Goal: Information Seeking & Learning: Find specific fact

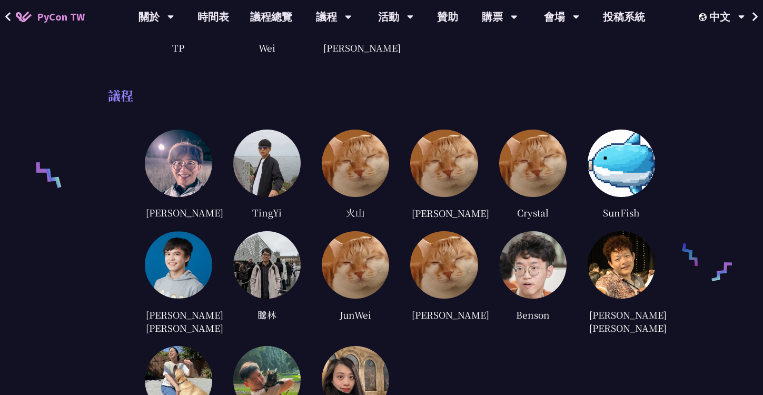
scroll to position [174, 0]
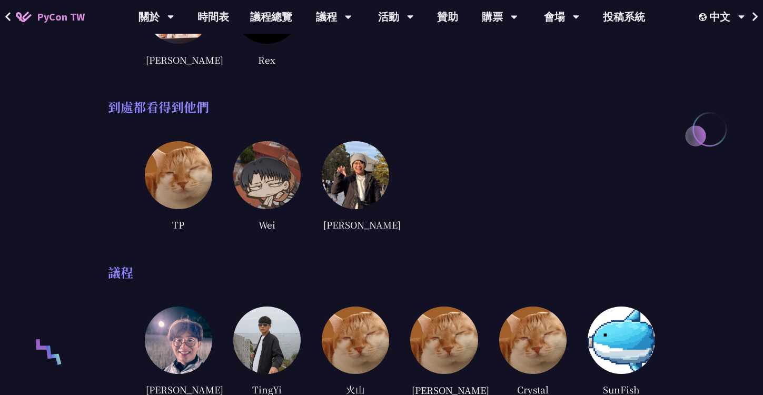
click at [267, 204] on img at bounding box center [266, 174] width 67 height 67
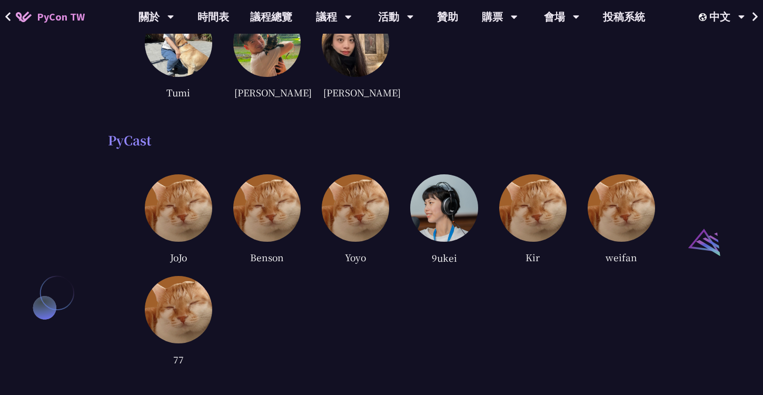
scroll to position [794, 0]
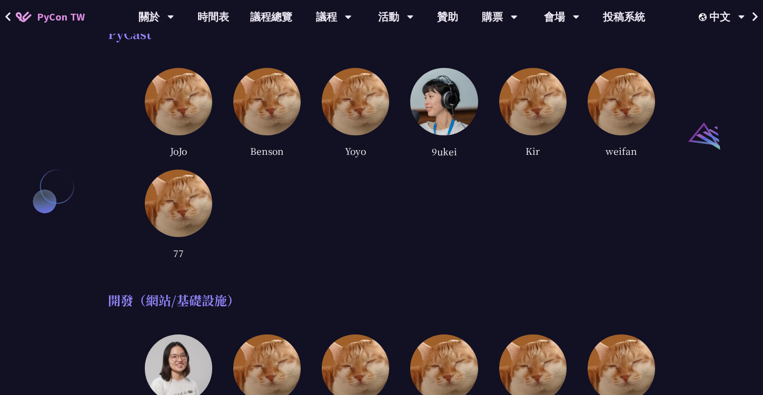
drag, startPoint x: 168, startPoint y: 153, endPoint x: 186, endPoint y: 153, distance: 17.4
click at [186, 153] on div "JoJo" at bounding box center [178, 151] width 67 height 16
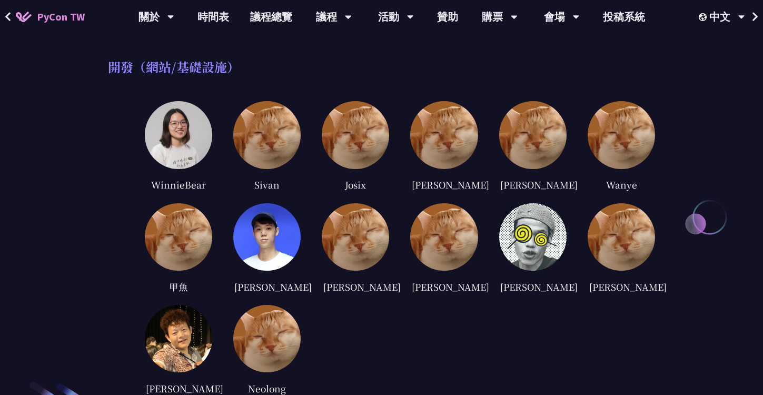
click at [481, 178] on div "WinnieBear Sivan Josix matt wang sean Wanye 甲魚 Dave William Rudolf eddie Lisa K…" at bounding box center [400, 255] width 511 height 308
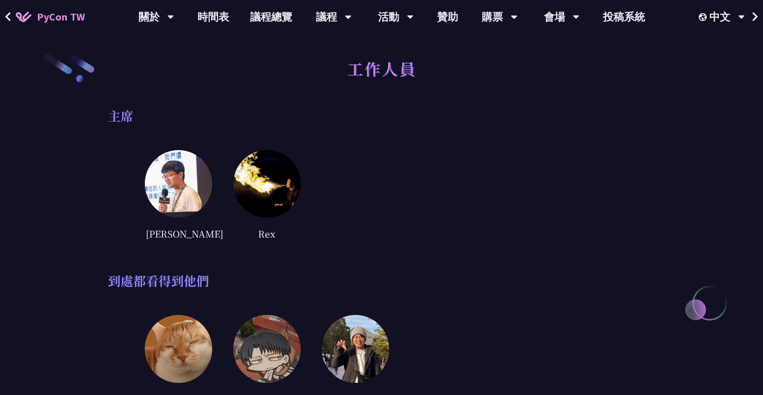
scroll to position [5, 0]
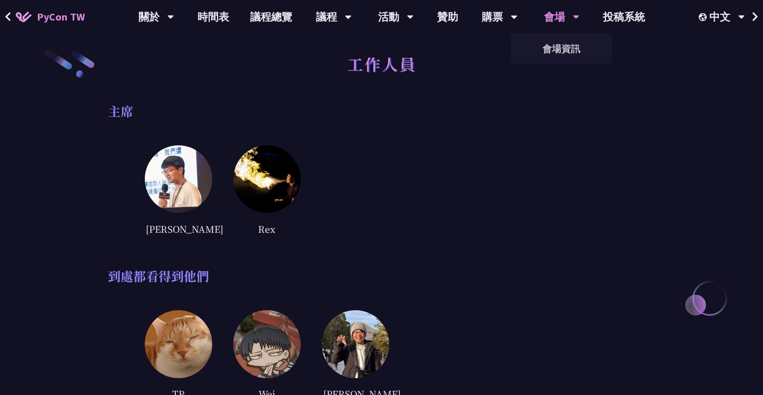
click at [563, 12] on div "會場" at bounding box center [562, 17] width 36 height 34
click at [386, 145] on div "Andy Rex" at bounding box center [400, 190] width 511 height 91
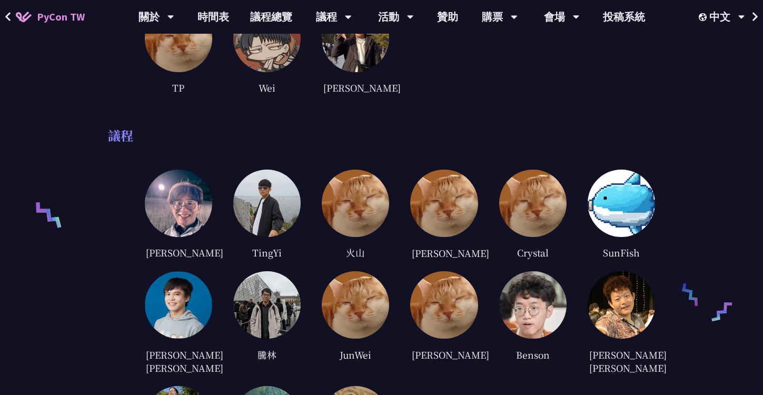
scroll to position [0, 0]
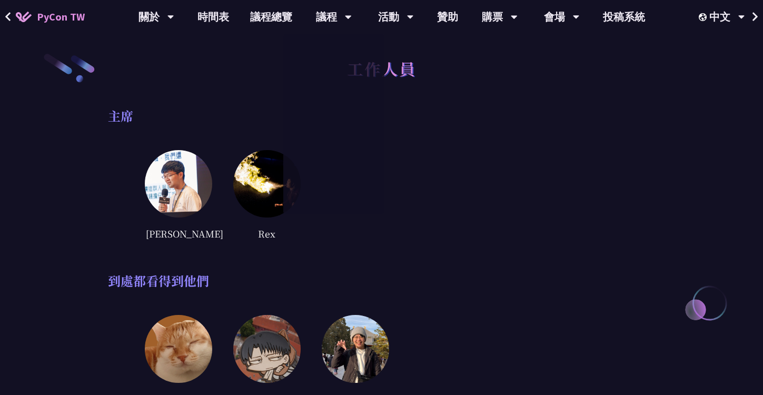
click at [446, 132] on div "主席 Andy Rex" at bounding box center [382, 174] width 548 height 133
click at [378, 166] on div "Andy Rex" at bounding box center [400, 195] width 511 height 91
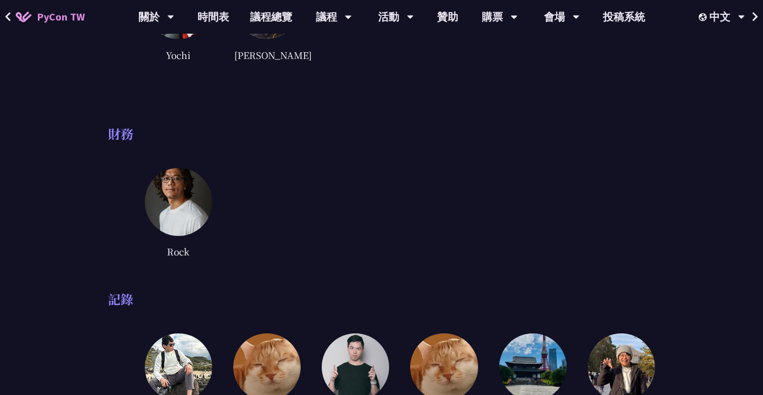
scroll to position [3663, 0]
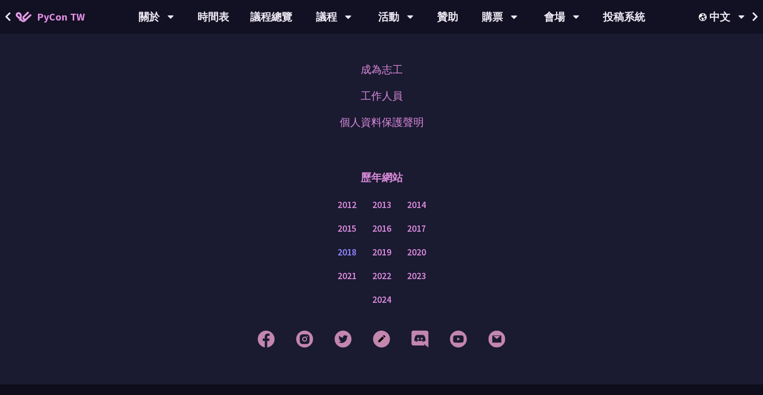
click at [353, 246] on link "2018" at bounding box center [347, 252] width 19 height 13
click at [386, 246] on link "2019" at bounding box center [381, 252] width 19 height 13
click at [421, 246] on link "2020" at bounding box center [416, 252] width 19 height 13
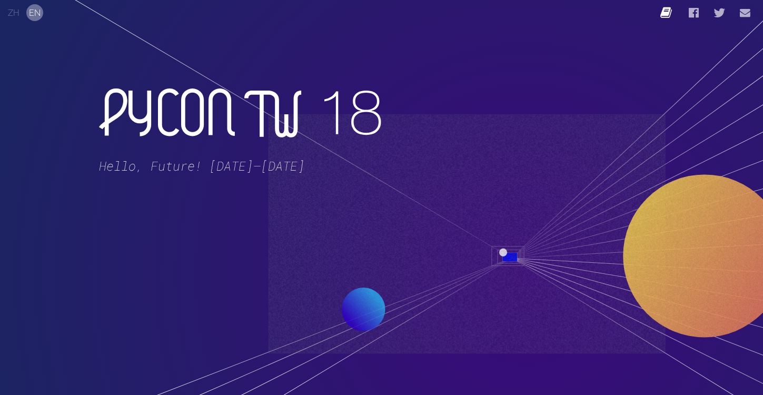
click at [667, 14] on link "Blog" at bounding box center [667, 12] width 14 height 25
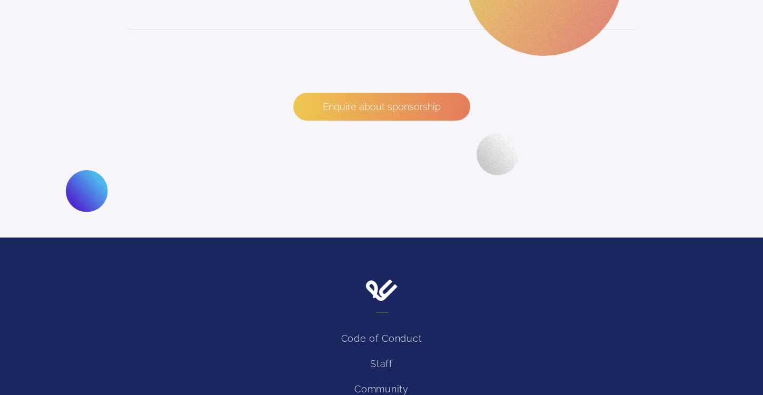
scroll to position [2409, 0]
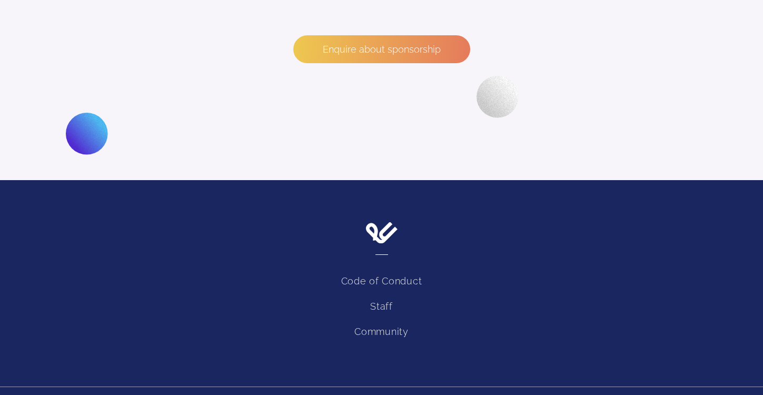
click at [383, 294] on li "Staff" at bounding box center [381, 306] width 763 height 25
click at [380, 301] on link "Staff" at bounding box center [381, 306] width 23 height 11
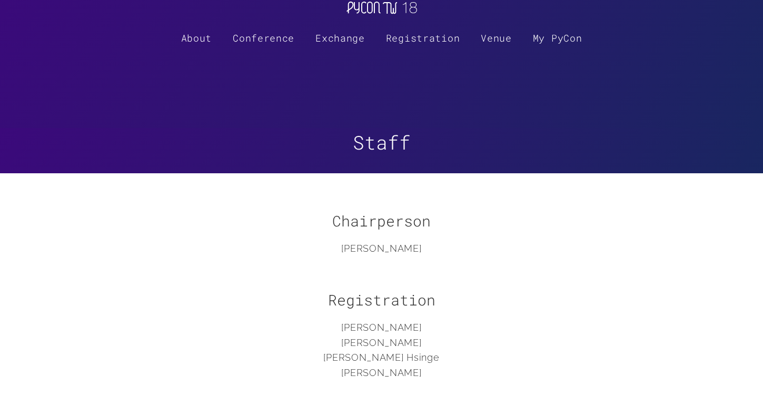
scroll to position [42, 0]
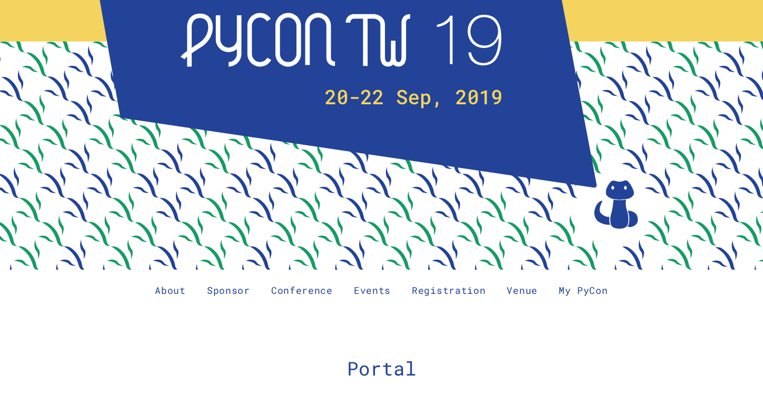
scroll to position [366, 0]
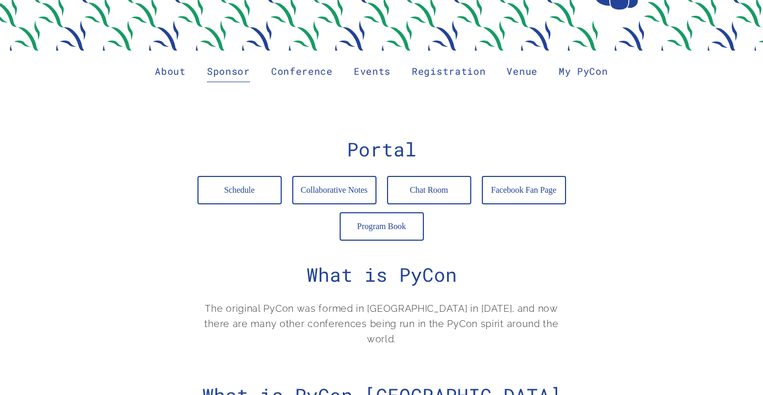
click at [216, 78] on link "Sponsor" at bounding box center [228, 71] width 43 height 21
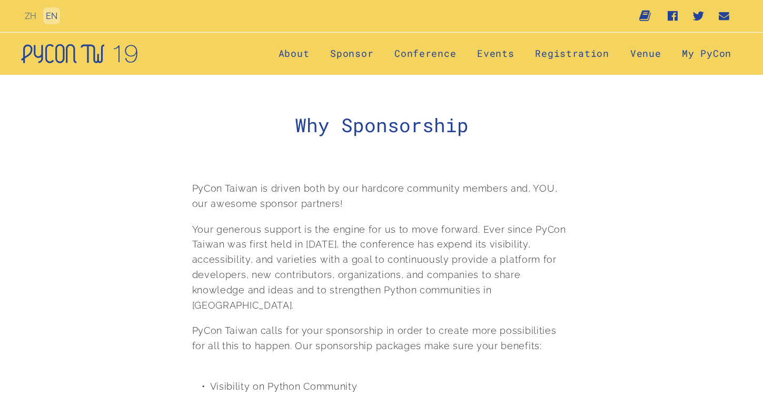
scroll to position [520, 0]
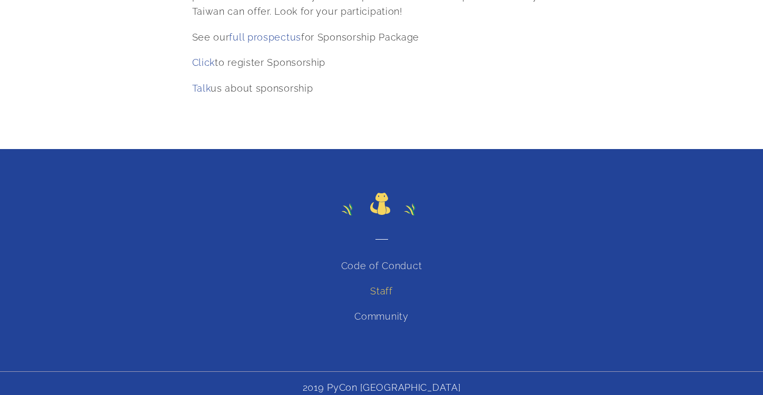
click at [381, 285] on link "Staff" at bounding box center [381, 290] width 23 height 11
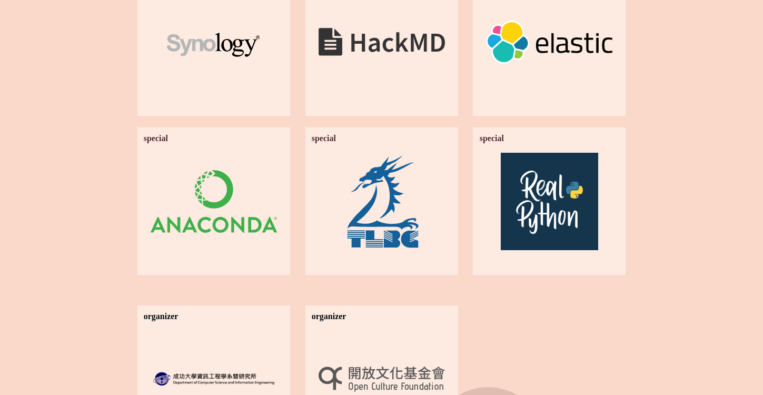
scroll to position [2546, 0]
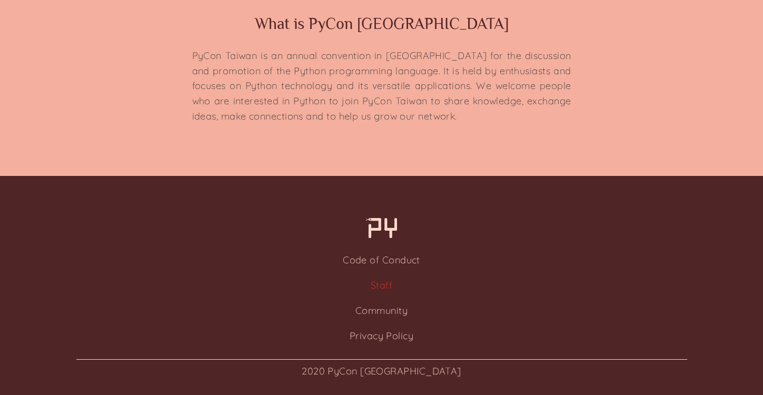
click at [381, 288] on link "Staff" at bounding box center [382, 285] width 22 height 12
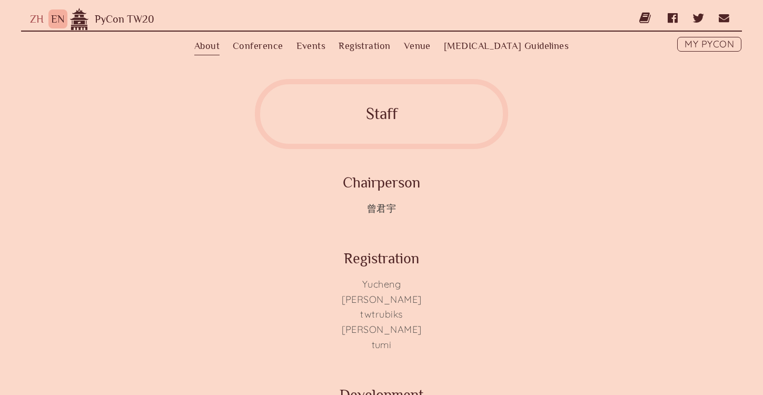
scroll to position [2, 0]
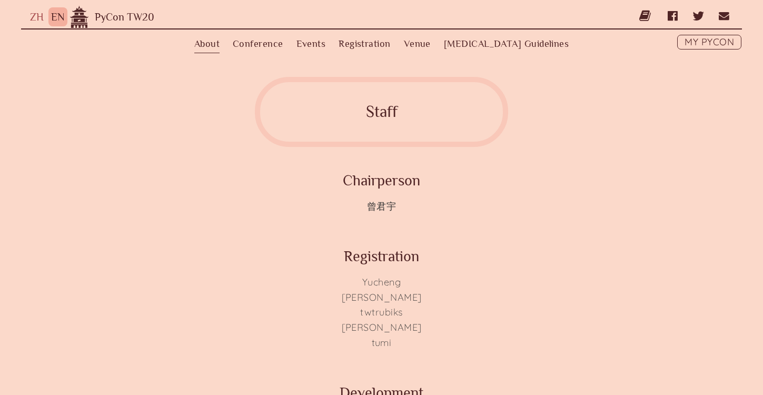
click at [368, 205] on li "曾君宇" at bounding box center [381, 206] width 253 height 15
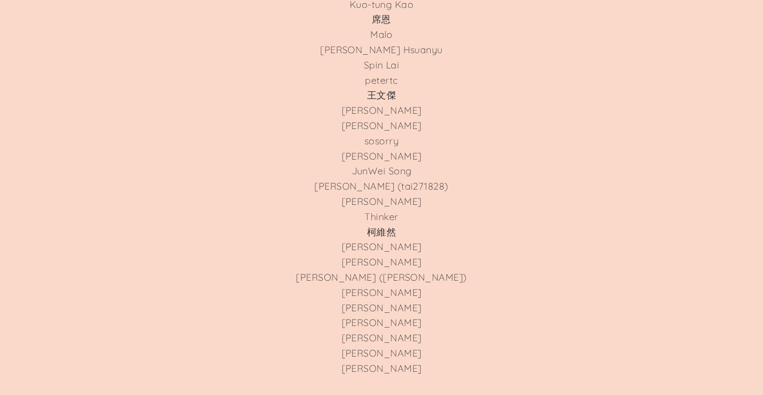
scroll to position [3253, 0]
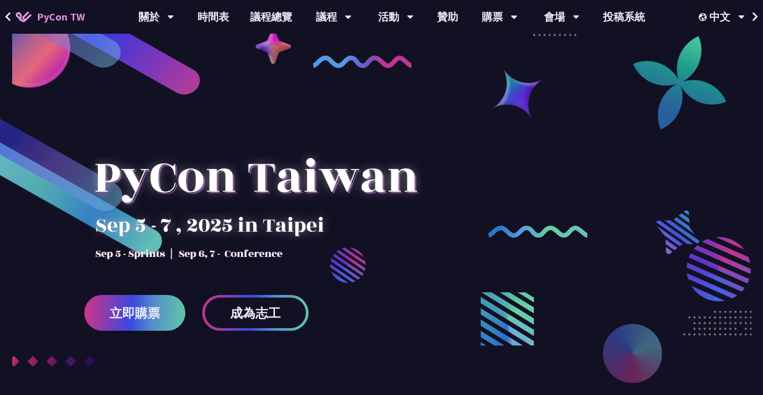
scroll to position [3099, 0]
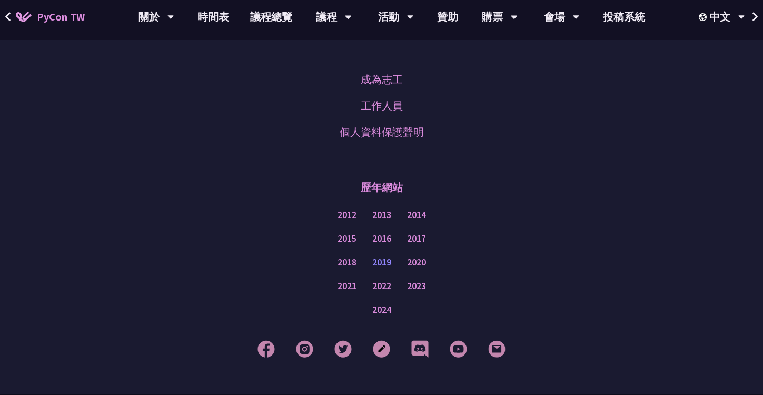
click at [380, 256] on link "2019" at bounding box center [381, 262] width 19 height 13
click at [340, 256] on link "2018" at bounding box center [347, 262] width 19 height 13
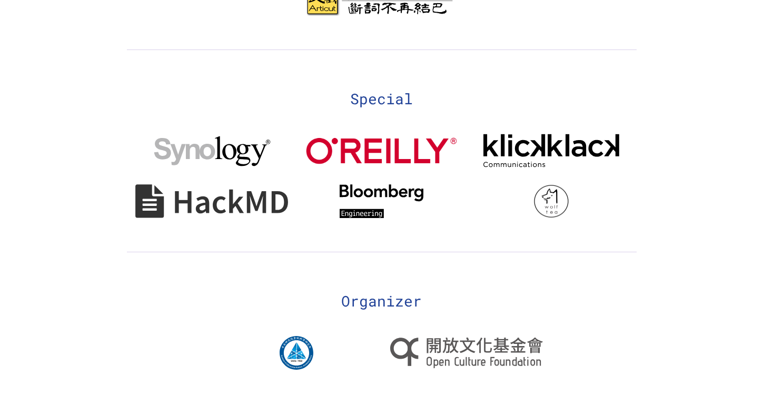
scroll to position [2266, 0]
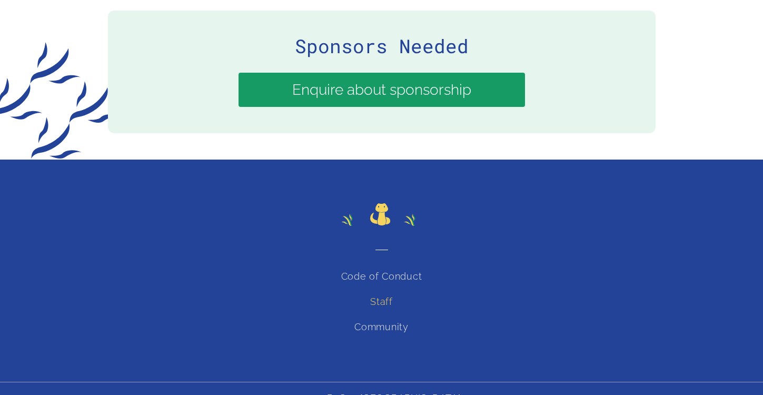
click at [384, 296] on link "Staff" at bounding box center [381, 301] width 23 height 11
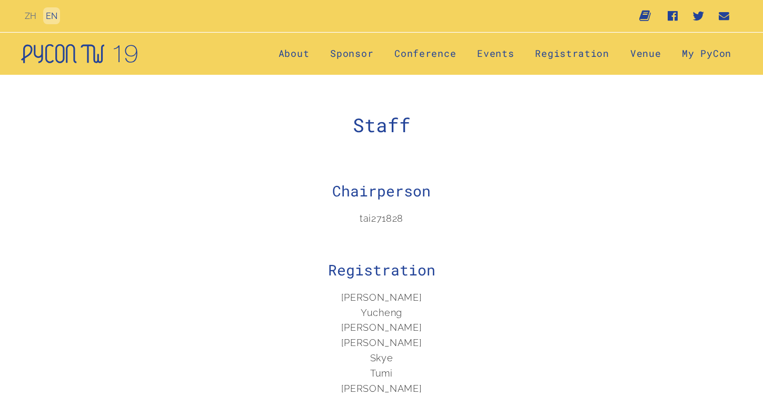
click at [384, 277] on h2 "Registration" at bounding box center [381, 269] width 379 height 19
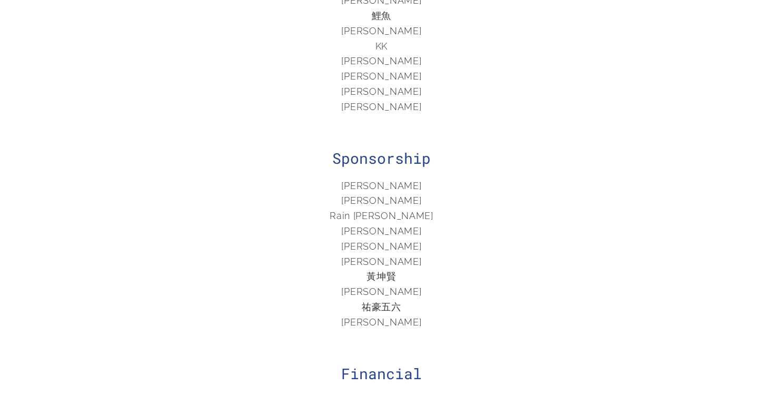
scroll to position [1617, 0]
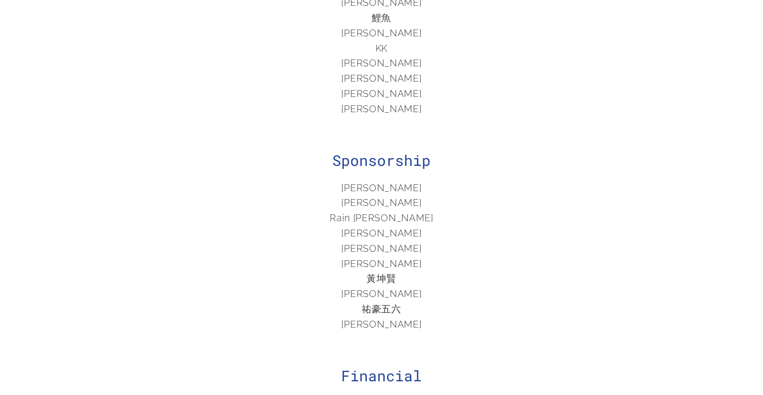
click at [365, 190] on li "[PERSON_NAME]" at bounding box center [381, 188] width 379 height 15
click at [366, 190] on li "[PERSON_NAME]" at bounding box center [381, 188] width 379 height 15
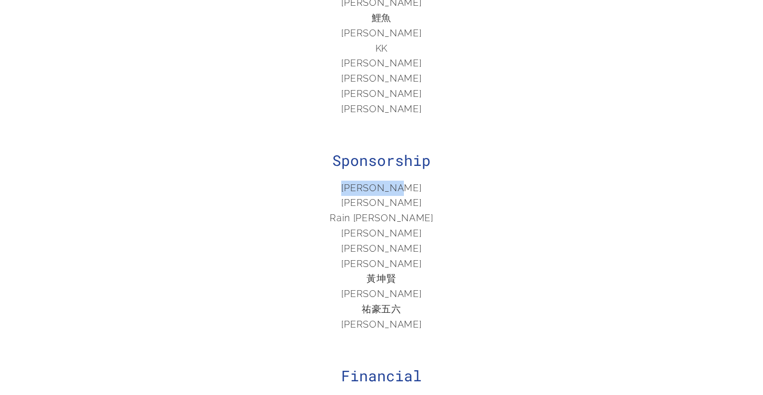
drag, startPoint x: 356, startPoint y: 187, endPoint x: 410, endPoint y: 187, distance: 54.2
click at [410, 187] on li "[PERSON_NAME]" at bounding box center [381, 188] width 379 height 15
click at [351, 204] on li "[PERSON_NAME]" at bounding box center [381, 202] width 379 height 15
drag, startPoint x: 360, startPoint y: 205, endPoint x: 373, endPoint y: 202, distance: 13.4
click at [373, 202] on li "[PERSON_NAME]" at bounding box center [381, 202] width 379 height 15
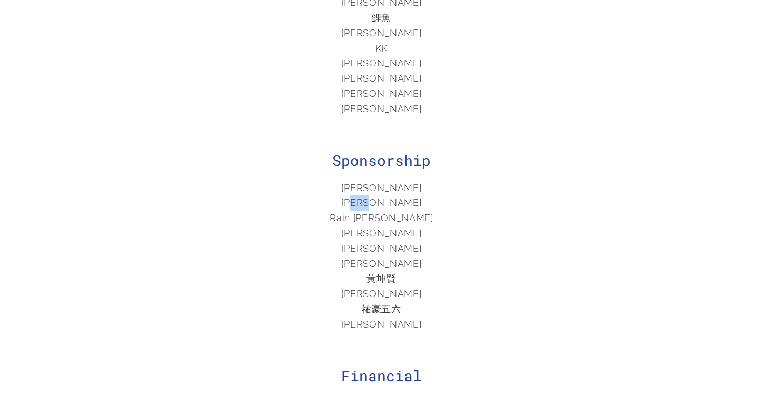
click at [373, 202] on li "[PERSON_NAME]" at bounding box center [381, 202] width 379 height 15
drag, startPoint x: 373, startPoint y: 203, endPoint x: 368, endPoint y: 203, distance: 5.3
click at [368, 203] on li "[PERSON_NAME]" at bounding box center [381, 202] width 379 height 15
click at [353, 202] on li "[PERSON_NAME]" at bounding box center [381, 202] width 379 height 15
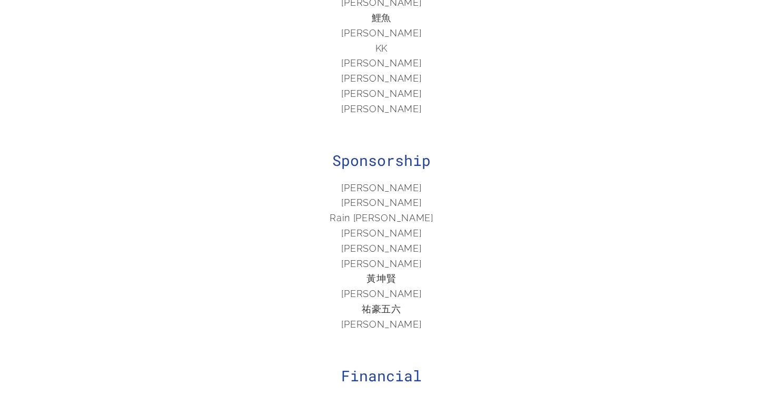
click at [372, 247] on li "[PERSON_NAME]" at bounding box center [381, 248] width 379 height 15
click at [369, 230] on li "[PERSON_NAME]" at bounding box center [381, 233] width 379 height 15
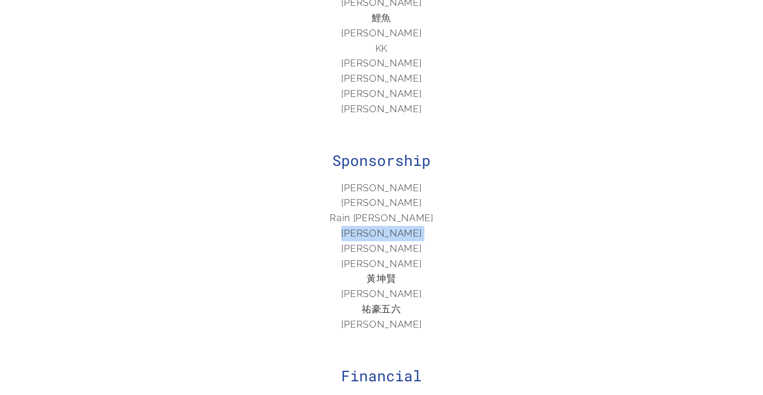
click at [369, 230] on li "[PERSON_NAME]" at bounding box center [381, 233] width 379 height 15
click at [375, 220] on li "Rain [PERSON_NAME]" at bounding box center [381, 218] width 379 height 15
click at [375, 200] on li "[PERSON_NAME]" at bounding box center [381, 202] width 379 height 15
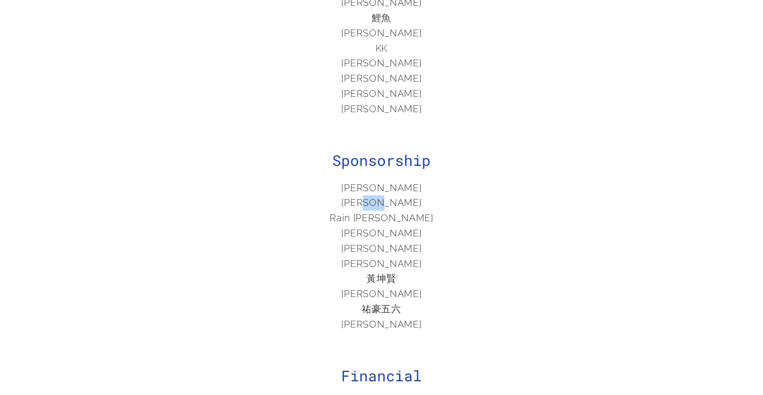
click at [375, 200] on li "[PERSON_NAME]" at bounding box center [381, 202] width 379 height 15
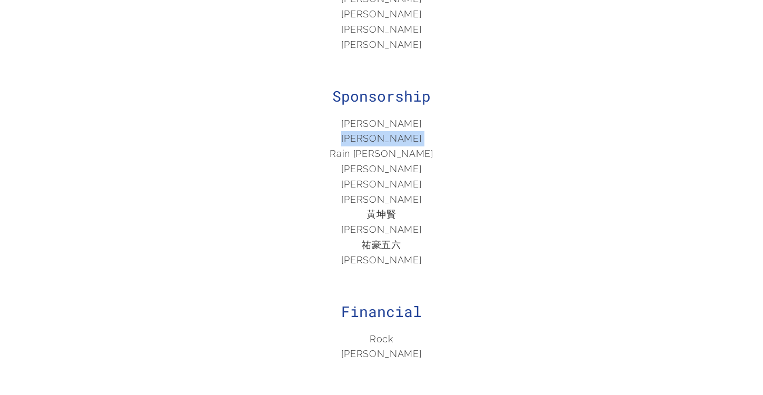
scroll to position [1689, 0]
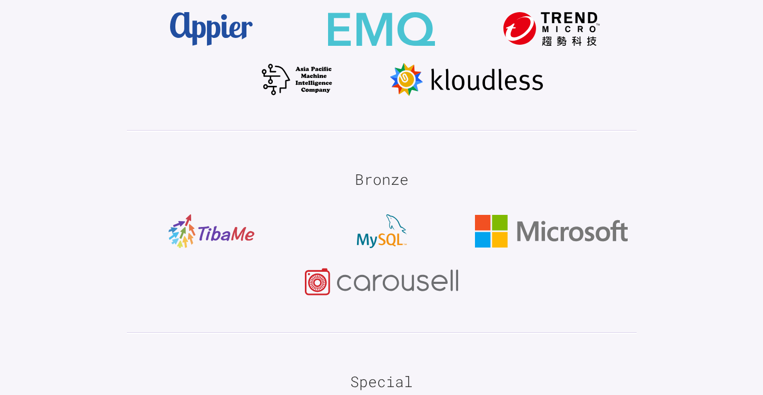
scroll to position [2409, 0]
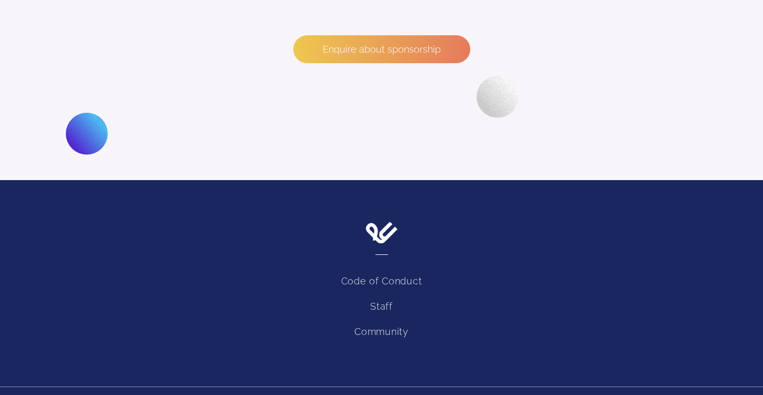
click at [375, 301] on link "Staff" at bounding box center [381, 306] width 23 height 11
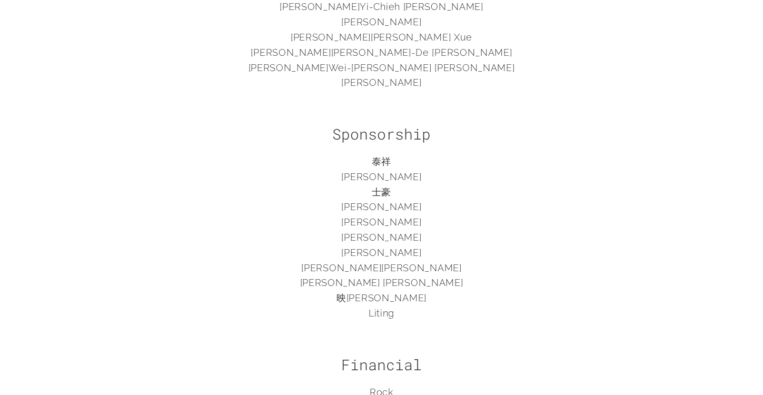
scroll to position [1078, 0]
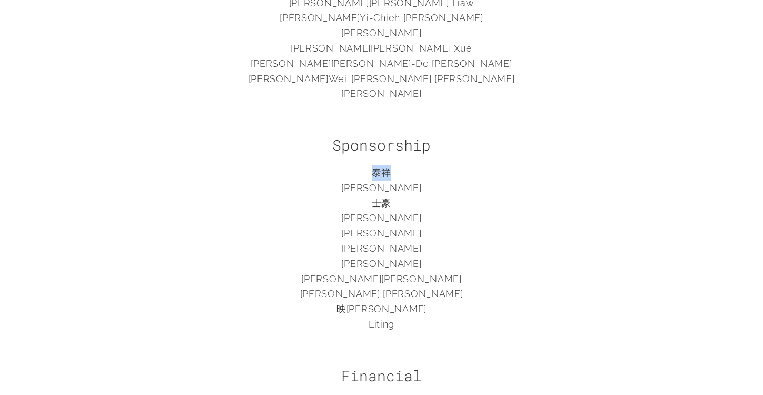
drag, startPoint x: 372, startPoint y: 170, endPoint x: 391, endPoint y: 172, distance: 19.0
click at [391, 172] on li "泰祥" at bounding box center [381, 172] width 379 height 15
